Goal: Task Accomplishment & Management: Manage account settings

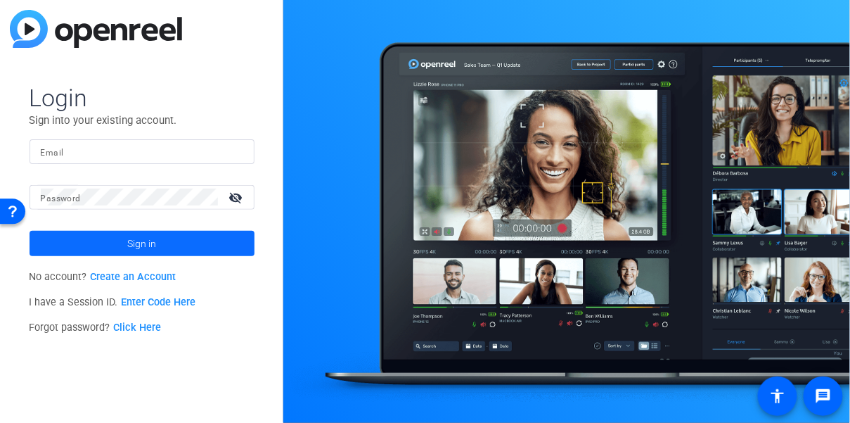
click at [103, 243] on span at bounding box center [142, 243] width 225 height 34
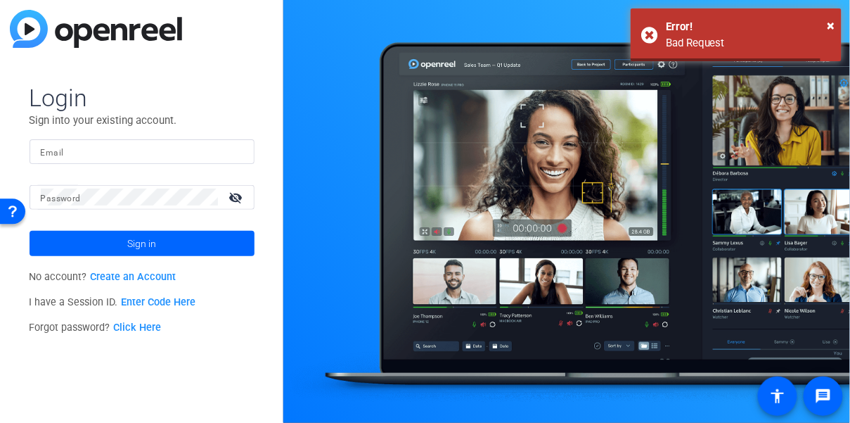
click at [137, 157] on input "Email" at bounding box center [142, 151] width 203 height 17
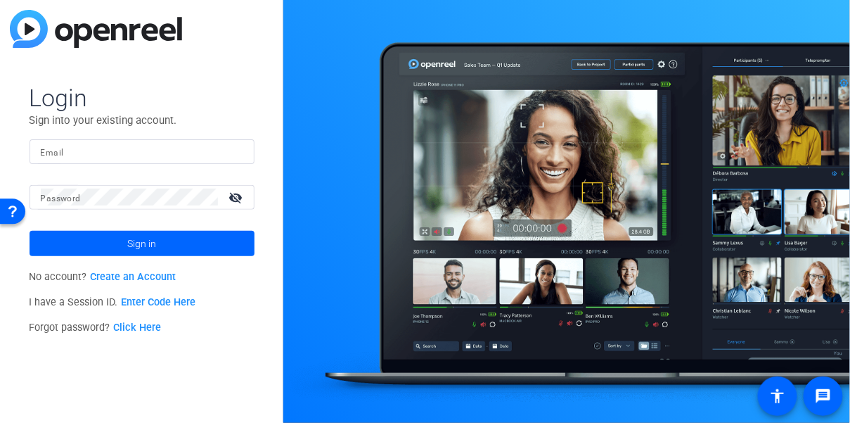
type input "[EMAIL_ADDRESS][DOMAIN_NAME]"
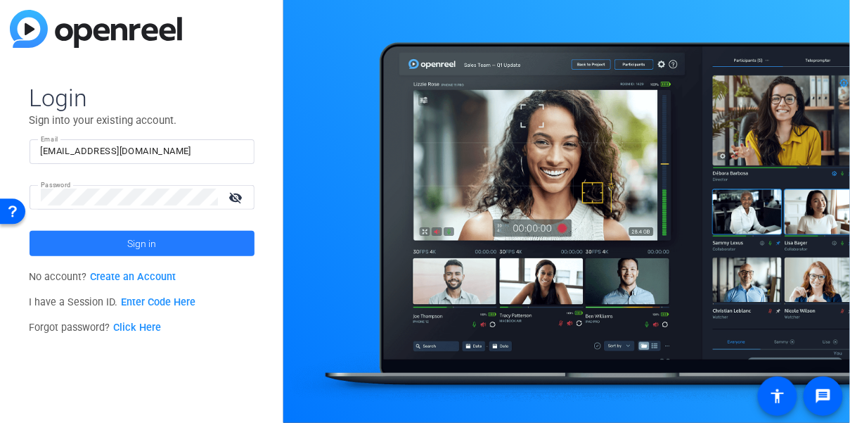
click at [92, 241] on span at bounding box center [142, 243] width 225 height 34
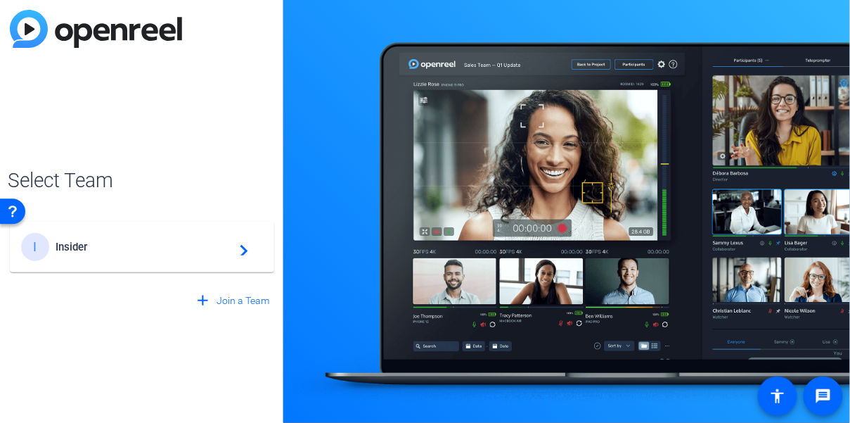
click at [124, 229] on mat-card-content "I Insider navigate_next" at bounding box center [142, 247] width 264 height 51
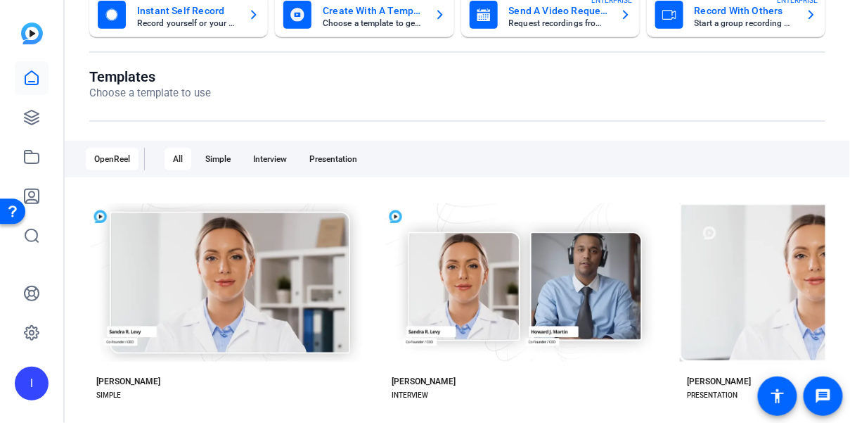
scroll to position [174, 0]
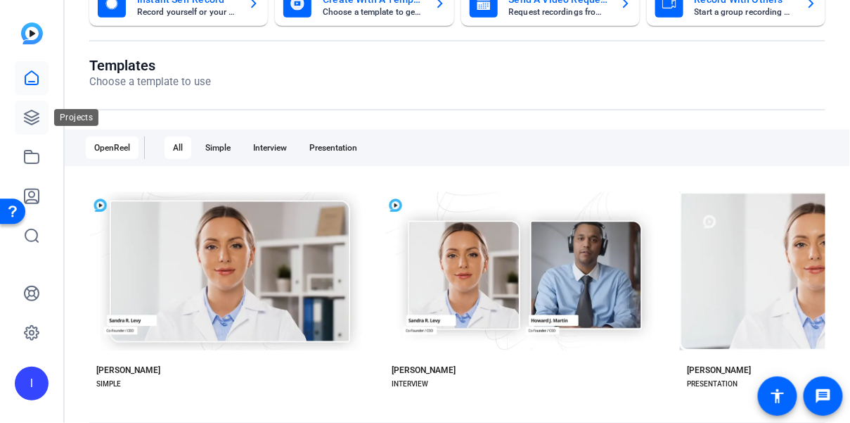
click at [29, 112] on icon at bounding box center [32, 117] width 14 height 14
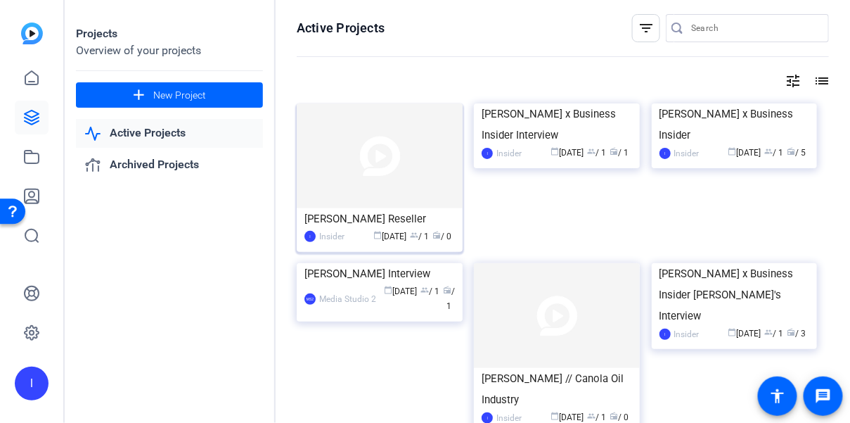
click at [402, 167] on img at bounding box center [380, 155] width 166 height 105
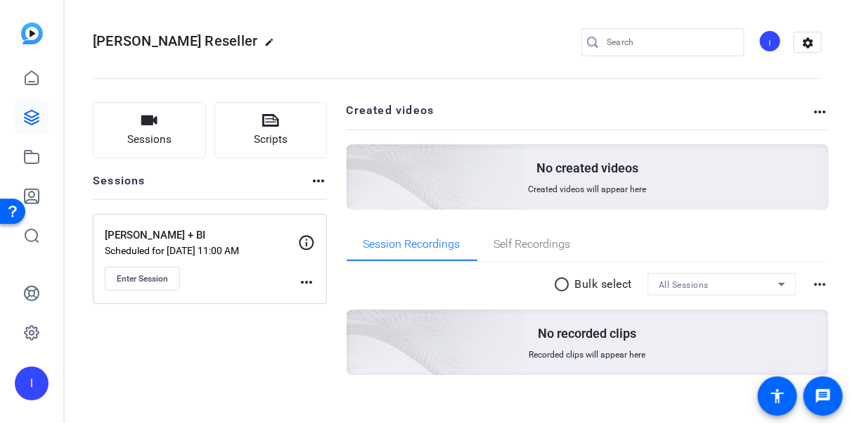
click at [307, 278] on mat-icon "more_horiz" at bounding box center [306, 282] width 17 height 17
click at [322, 301] on span "Edit Session" at bounding box center [341, 301] width 64 height 17
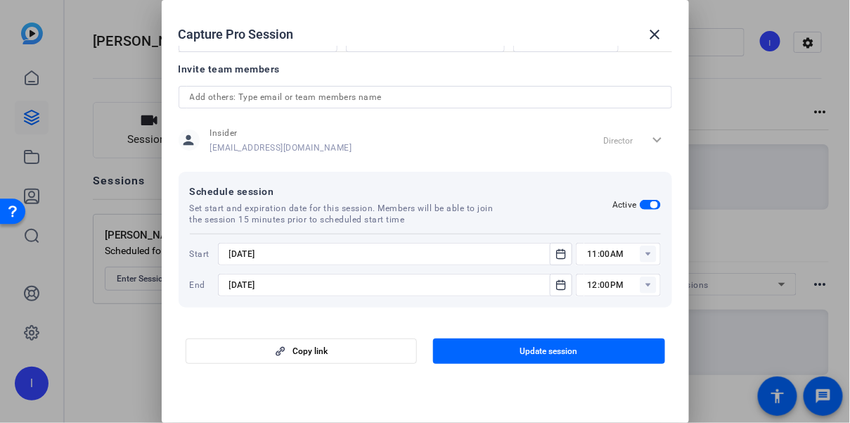
scroll to position [337, 0]
click at [649, 286] on rect at bounding box center [648, 282] width 17 height 17
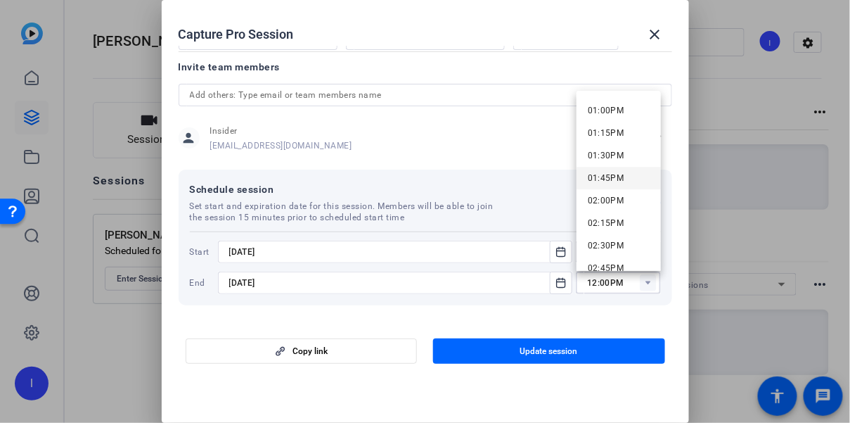
scroll to position [1169, 0]
click at [623, 199] on mat-option "02:00PM" at bounding box center [619, 199] width 84 height 23
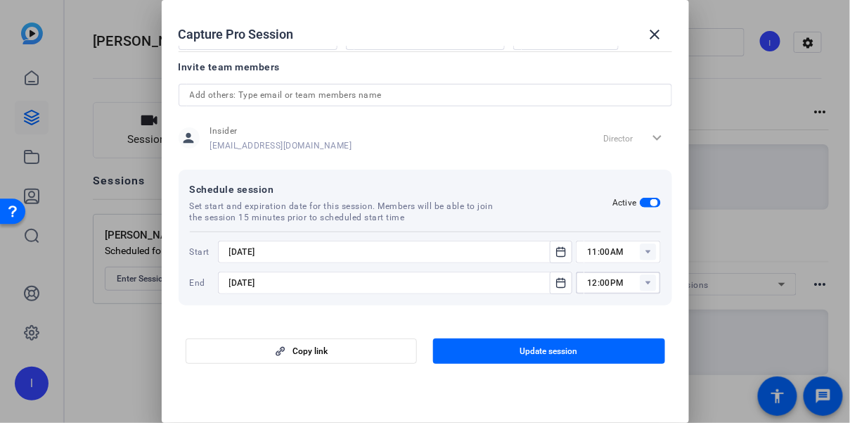
type input "02:00PM"
click at [558, 354] on span "Update session" at bounding box center [549, 350] width 58 height 11
